Goal: Transaction & Acquisition: Download file/media

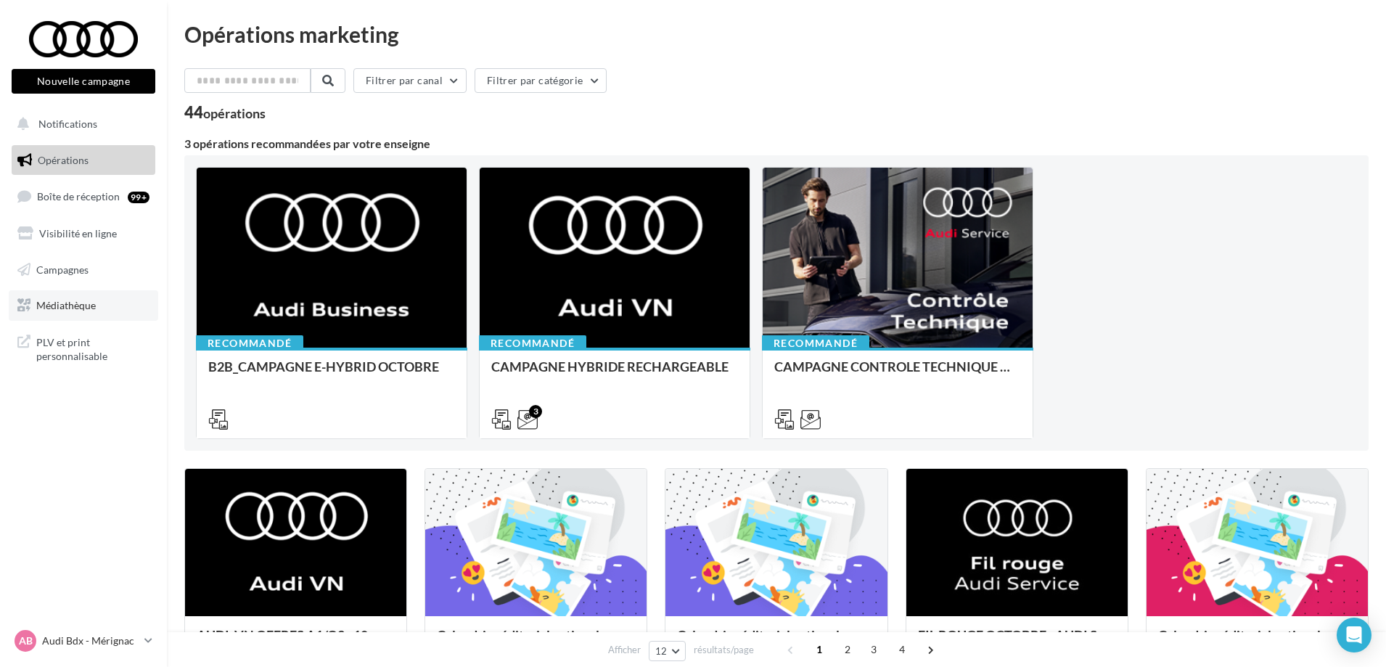
click at [99, 305] on link "Médiathèque" at bounding box center [83, 305] width 149 height 30
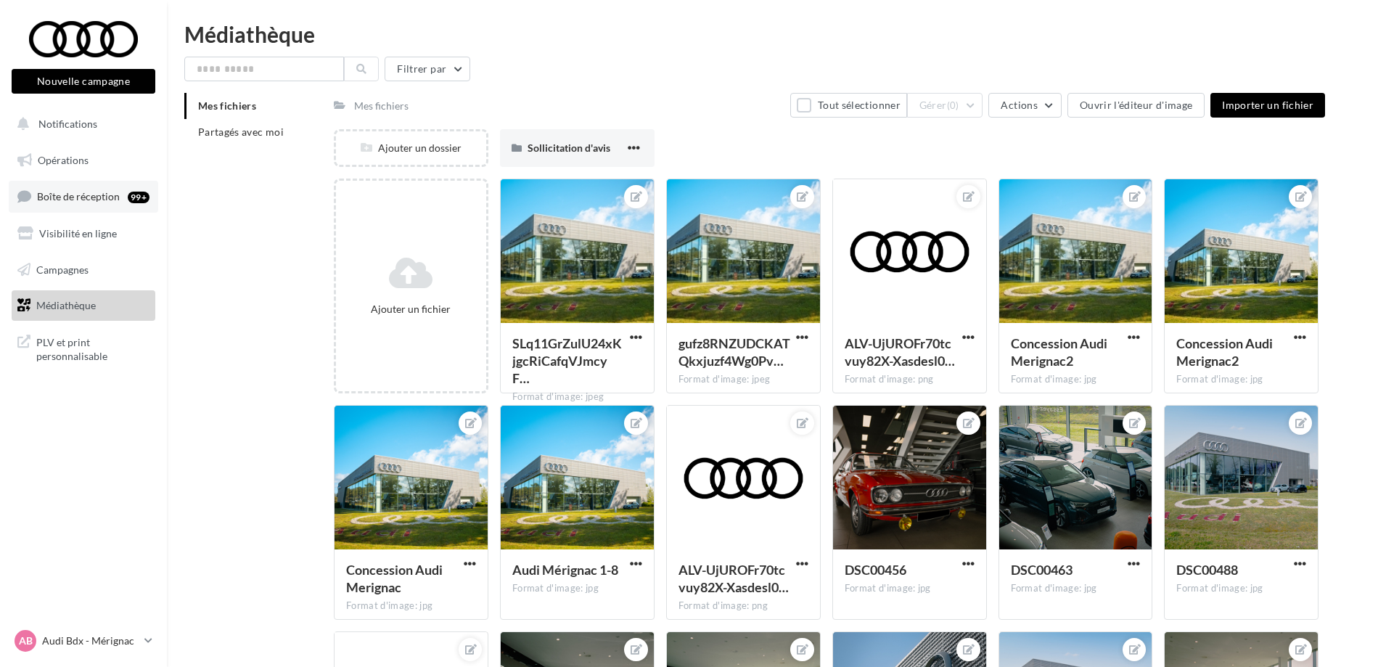
click at [64, 200] on span "Boîte de réception" at bounding box center [78, 196] width 83 height 12
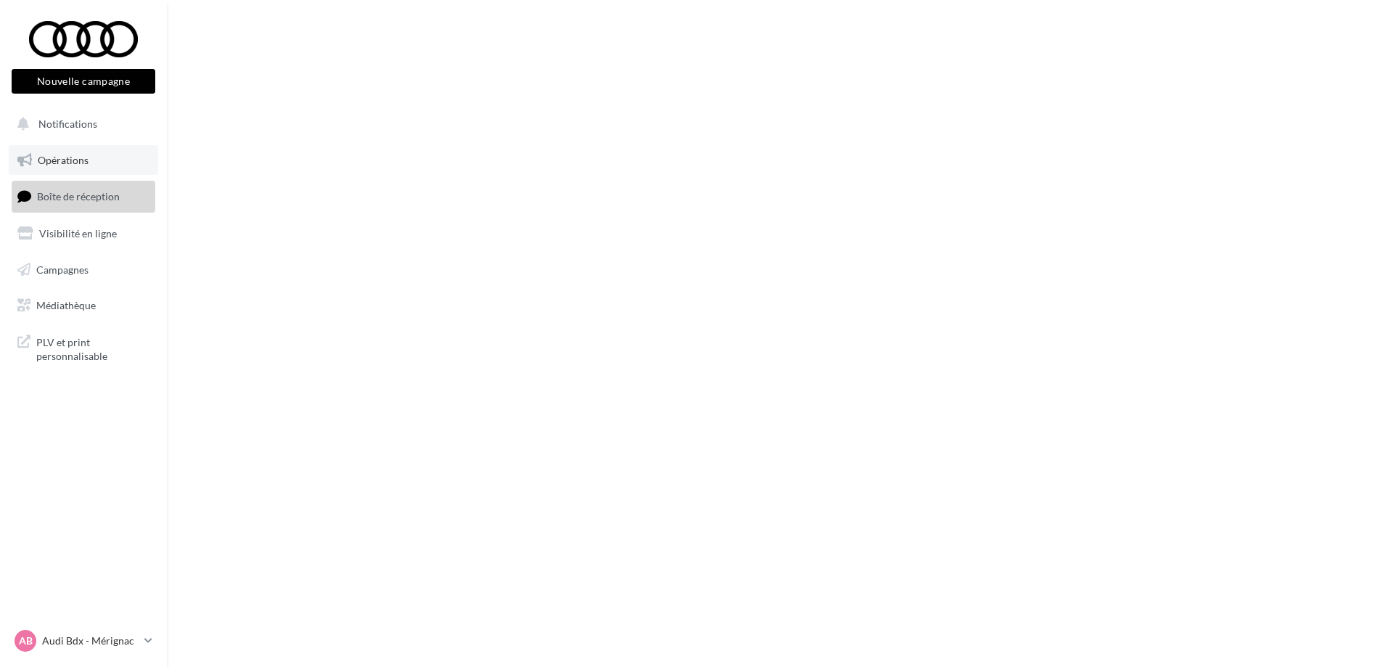
click at [52, 168] on link "Opérations" at bounding box center [83, 160] width 149 height 30
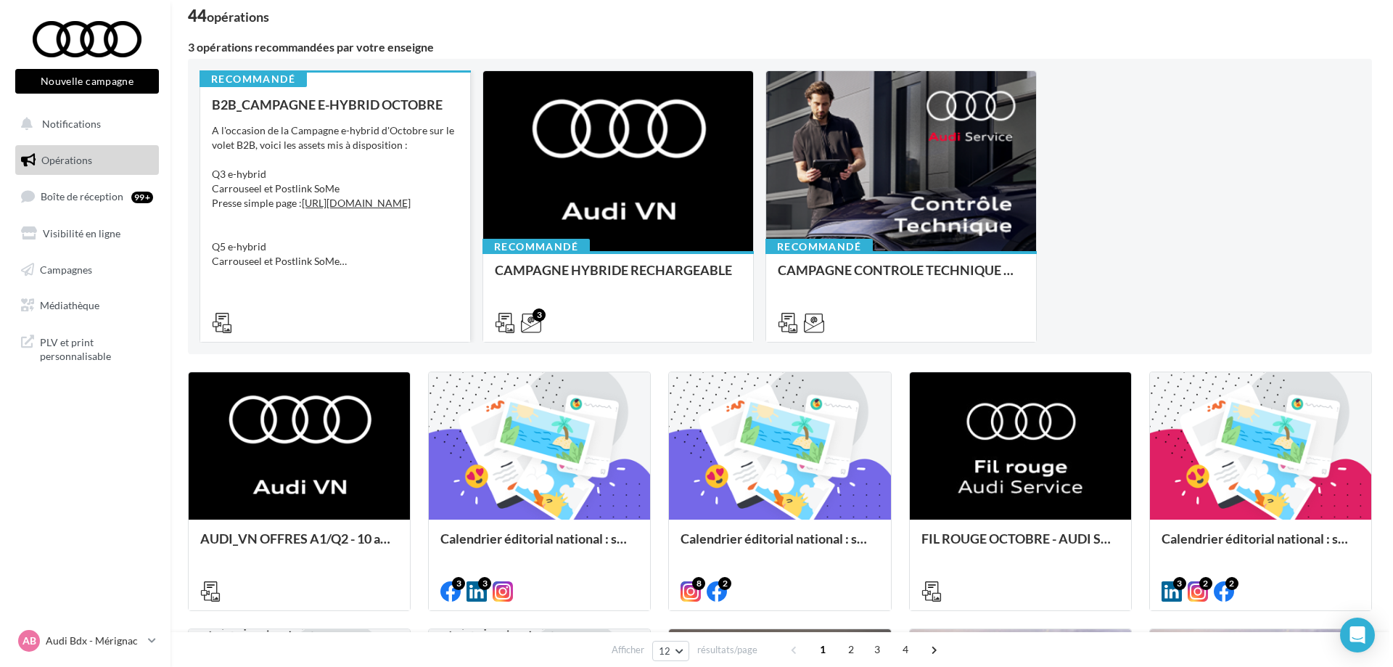
scroll to position [98, 0]
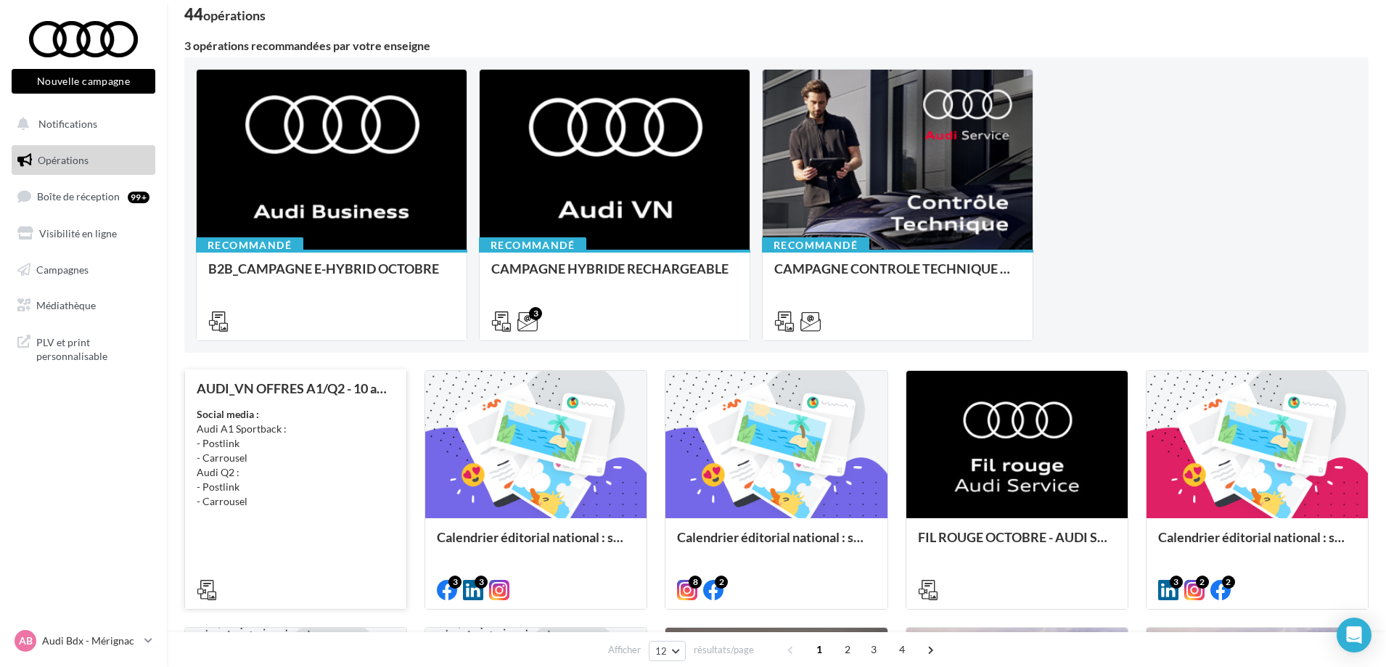
click at [306, 403] on div "AUDI_VN OFFRES A1/Q2 - 10 au 31 octobre Social media : Audi A1 Sportback : - Po…" at bounding box center [296, 488] width 198 height 215
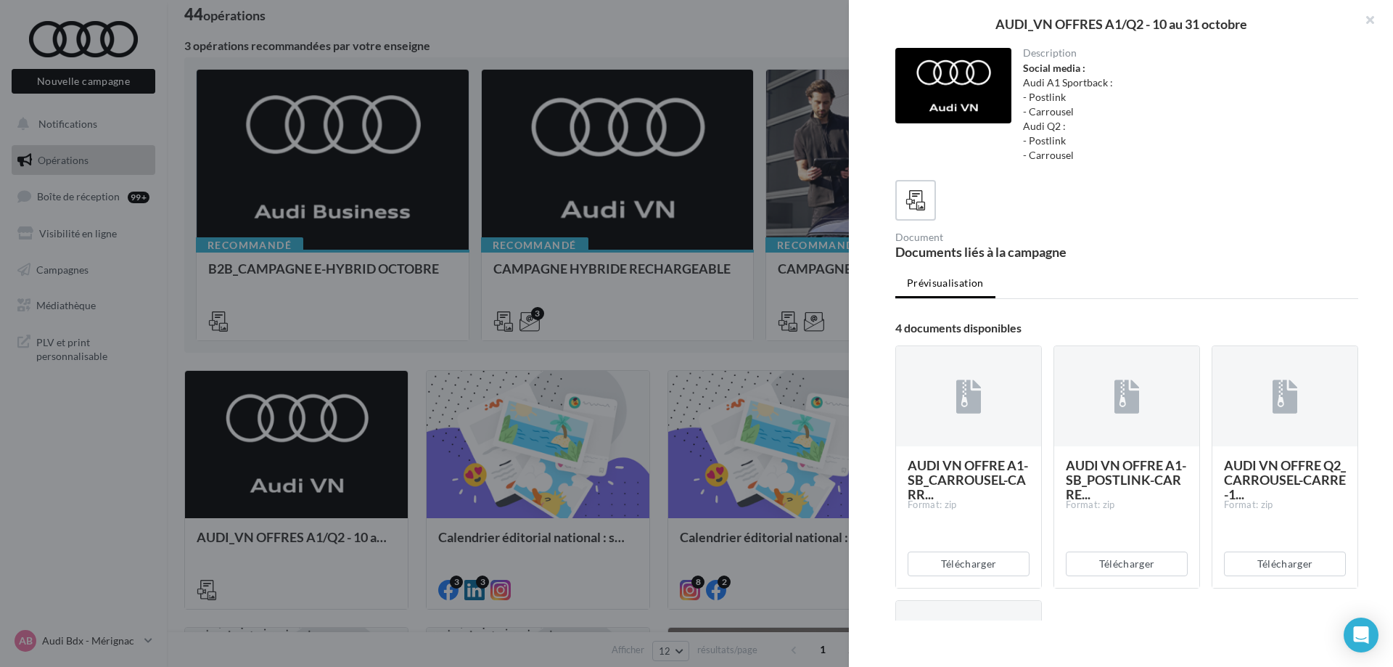
scroll to position [246, 0]
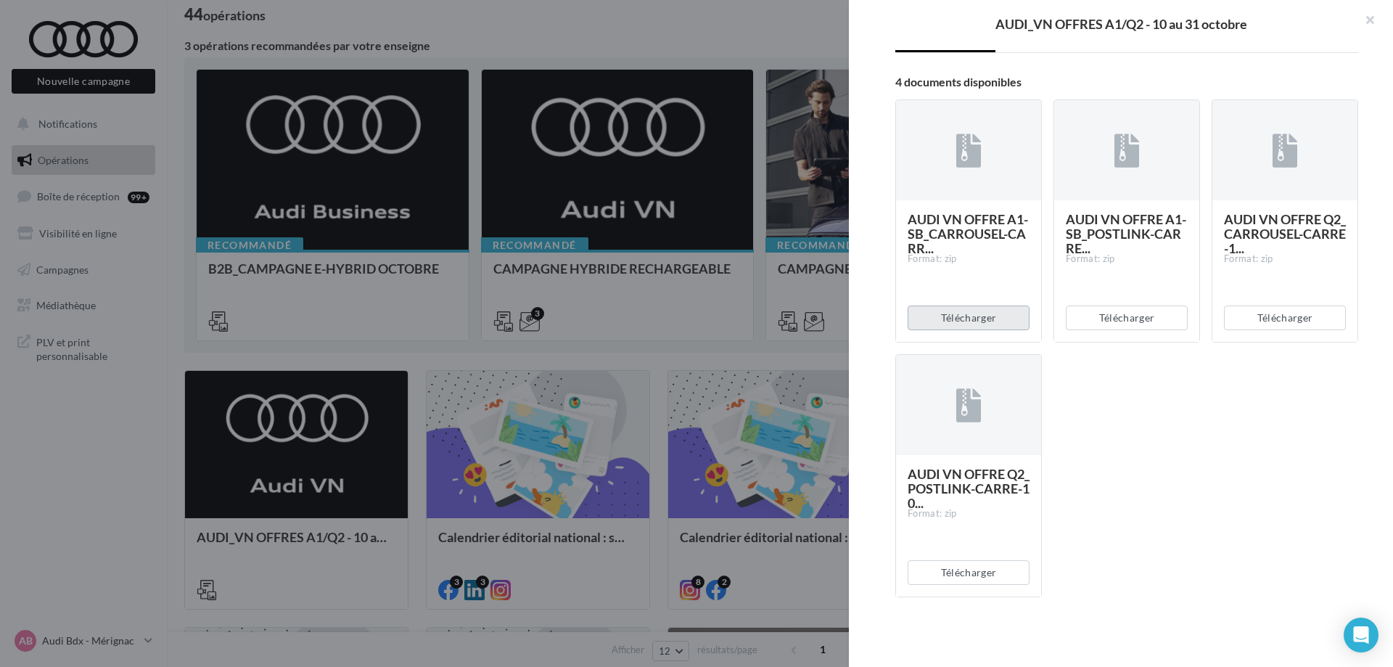
click at [985, 319] on button "Télécharger" at bounding box center [969, 317] width 122 height 25
click at [1275, 322] on button "Télécharger" at bounding box center [1285, 317] width 122 height 25
click at [1118, 319] on button "Télécharger" at bounding box center [1127, 317] width 122 height 25
click at [986, 573] on button "Télécharger" at bounding box center [969, 572] width 122 height 25
